Goal: Task Accomplishment & Management: Manage account settings

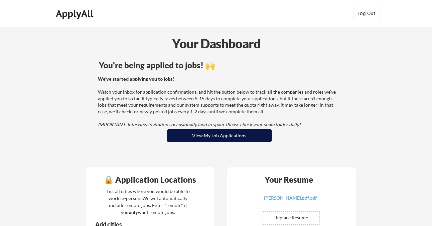
click at [225, 132] on button "View My Job Applications" at bounding box center [219, 135] width 105 height 13
click at [208, 139] on button "View My Job Applications" at bounding box center [219, 135] width 105 height 13
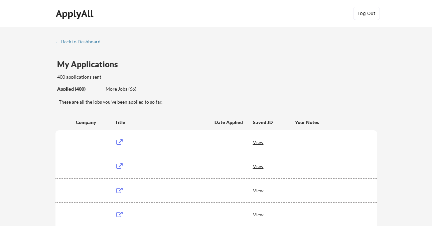
click at [125, 88] on div "More Jobs (66)" at bounding box center [130, 89] width 49 height 7
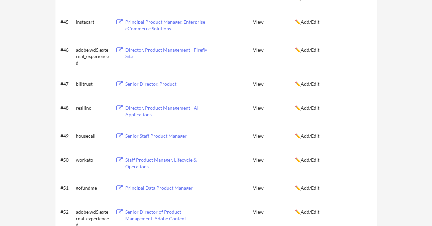
scroll to position [1289, 0]
click at [145, 109] on div "Director, Product Management - AI Applications" at bounding box center [166, 111] width 83 height 13
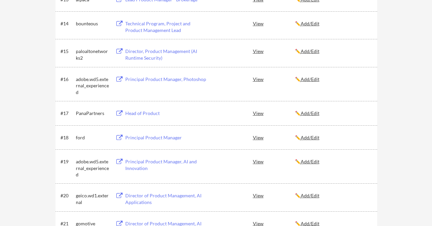
scroll to position [402, 0]
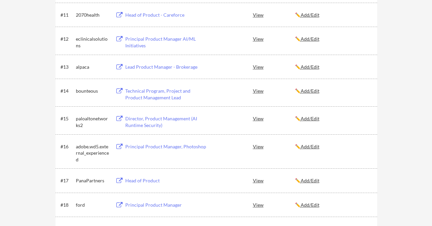
click at [150, 121] on div "Director, Product Management (AI Runtime Security)" at bounding box center [166, 122] width 83 height 13
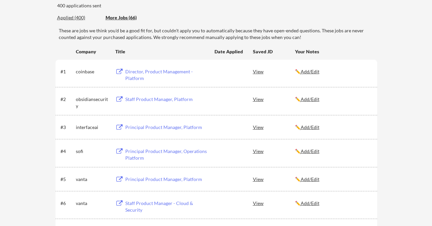
scroll to position [72, 0]
click at [149, 70] on div "Director, Product Management - Platform" at bounding box center [166, 74] width 83 height 13
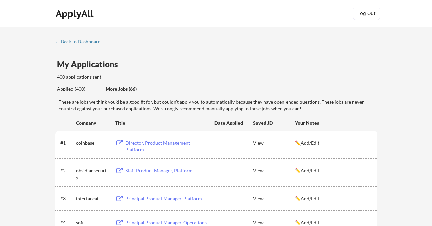
scroll to position [0, 0]
